Goal: Information Seeking & Learning: Learn about a topic

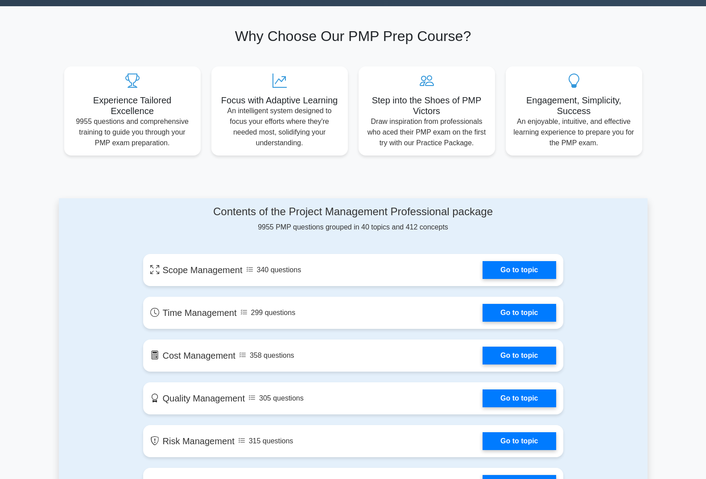
scroll to position [272, 0]
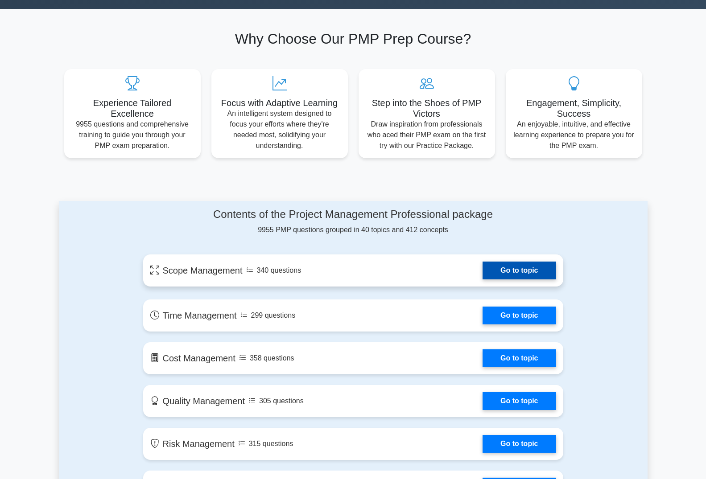
click at [552, 265] on link "Go to topic" at bounding box center [519, 271] width 73 height 18
click at [545, 267] on link "Go to topic" at bounding box center [519, 271] width 73 height 18
drag, startPoint x: 511, startPoint y: 253, endPoint x: 509, endPoint y: 269, distance: 15.7
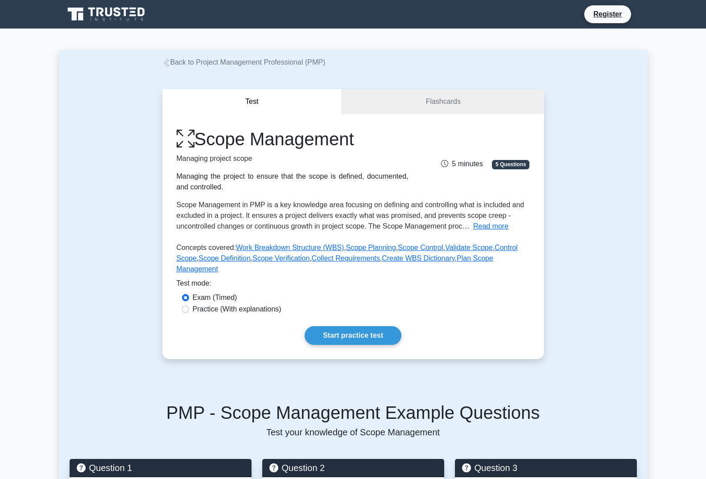
click at [532, 260] on div "Scope Management Managing project scope Managing the project to ensure that the…" at bounding box center [353, 236] width 382 height 245
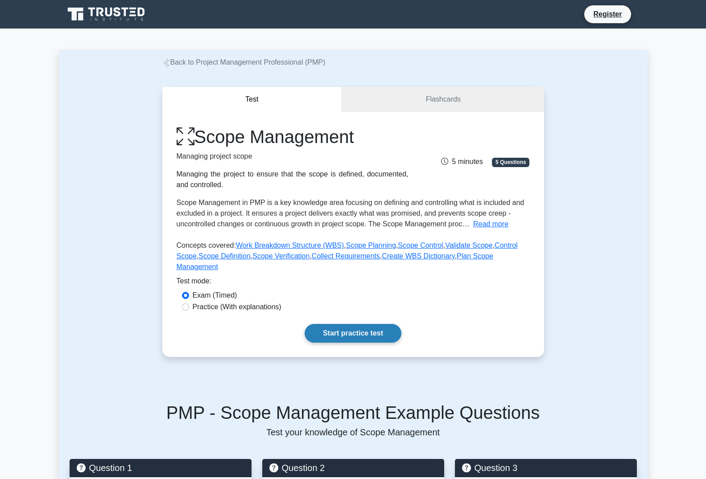
click at [371, 326] on link "Start practice test" at bounding box center [353, 333] width 97 height 19
click at [373, 311] on div "Scope Management Managing project scope Managing the project to ensure that the…" at bounding box center [353, 234] width 382 height 245
click at [378, 324] on link "Start practice test" at bounding box center [353, 333] width 97 height 19
